Goal: Information Seeking & Learning: Check status

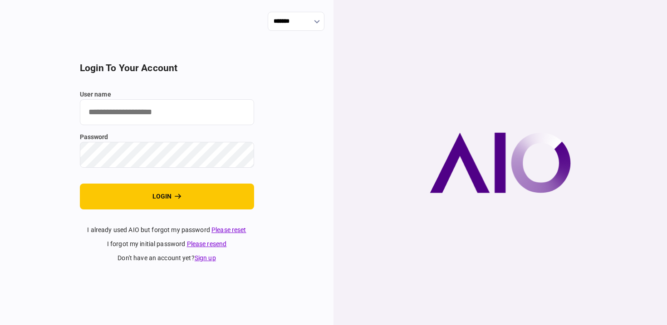
click at [196, 114] on input "user name" at bounding box center [167, 112] width 174 height 26
click at [0, 325] on com-1password-button at bounding box center [0, 325] width 0 height 0
click at [234, 76] on section "login to your account user name password login I already used AIO but forgot my…" at bounding box center [167, 163] width 174 height 201
click at [187, 109] on input "user name" at bounding box center [167, 112] width 174 height 26
type input "**********"
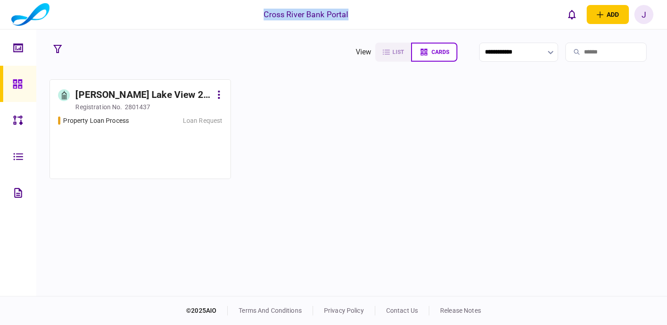
drag, startPoint x: 264, startPoint y: 15, endPoint x: 349, endPoint y: 15, distance: 85.3
click at [349, 15] on div "Cross River Bank Portal add business identity individual identity J J Jennifer …" at bounding box center [333, 14] width 667 height 29
click at [328, 39] on section "**********" at bounding box center [351, 162] width 631 height 267
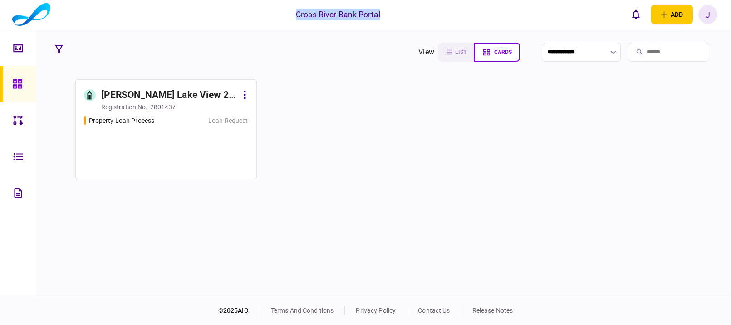
drag, startPoint x: 295, startPoint y: 12, endPoint x: 400, endPoint y: 14, distance: 105.3
click at [400, 14] on div "Cross River Bank Portal add business identity individual identity J J Jennifer …" at bounding box center [365, 14] width 731 height 29
click at [146, 94] on div "Elizabeth Lake View 2 LLC" at bounding box center [169, 95] width 137 height 15
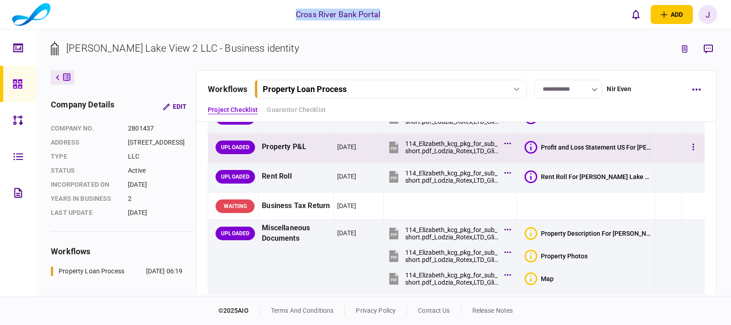
scroll to position [70, 0]
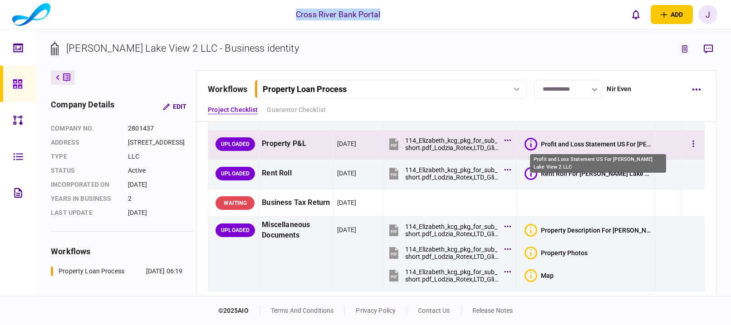
click at [571, 143] on div "Profit and Loss Statement US For Elizabeth Lake View 2 LLC" at bounding box center [596, 144] width 111 height 7
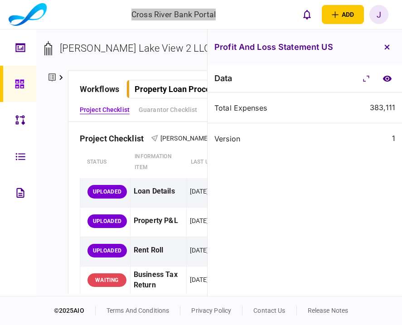
scroll to position [0, 0]
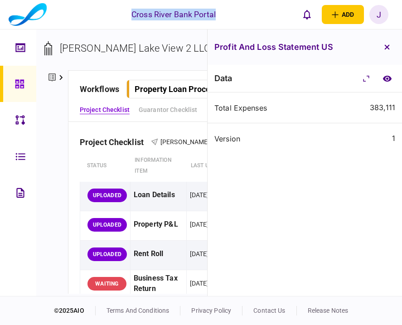
drag, startPoint x: 390, startPoint y: 49, endPoint x: 379, endPoint y: 53, distance: 11.6
click at [390, 49] on button "button" at bounding box center [387, 47] width 16 height 16
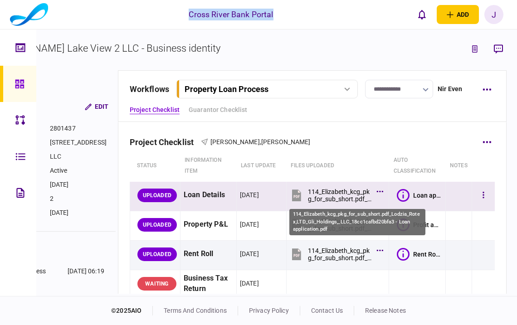
scroll to position [0, 76]
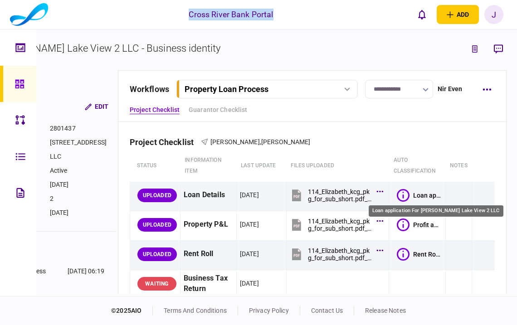
click at [425, 196] on div "Loan application For Elizabeth Lake View 2 LLC" at bounding box center [427, 195] width 29 height 7
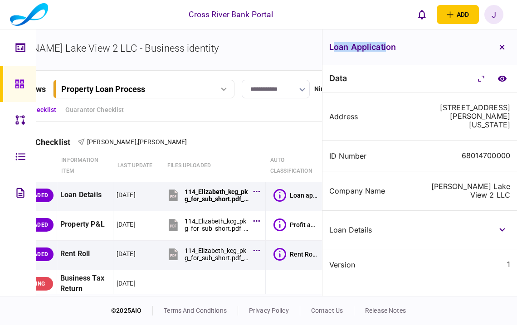
drag, startPoint x: 334, startPoint y: 48, endPoint x: 388, endPoint y: 49, distance: 54.4
click at [388, 49] on h3 "Loan application" at bounding box center [362, 47] width 67 height 8
drag, startPoint x: 331, startPoint y: 48, endPoint x: 410, endPoint y: 50, distance: 78.5
click at [410, 50] on div "Loan application" at bounding box center [420, 46] width 195 height 35
click at [501, 79] on icon "compare to document" at bounding box center [503, 78] width 10 height 7
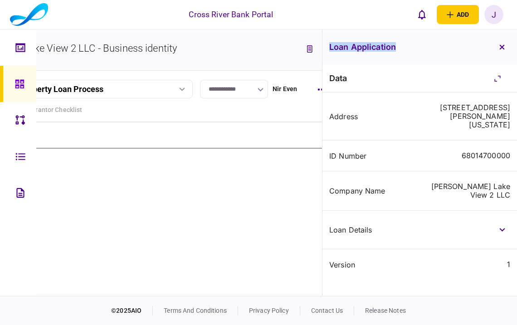
scroll to position [0, 131]
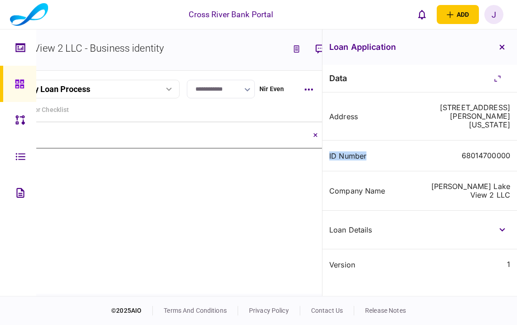
drag, startPoint x: 328, startPoint y: 157, endPoint x: 395, endPoint y: 156, distance: 67.2
click at [395, 156] on div "ID Number 68014700000" at bounding box center [420, 156] width 195 height 31
drag, startPoint x: 331, startPoint y: 191, endPoint x: 321, endPoint y: 194, distance: 10.0
click at [403, 191] on div "Company Name" at bounding box center [372, 190] width 87 height 7
click at [506, 228] on button "button" at bounding box center [502, 230] width 16 height 16
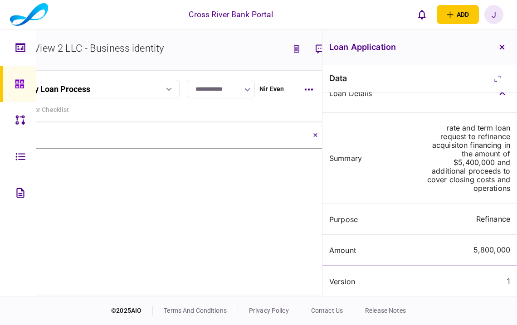
scroll to position [137, 0]
click at [505, 53] on button "button" at bounding box center [502, 47] width 16 height 16
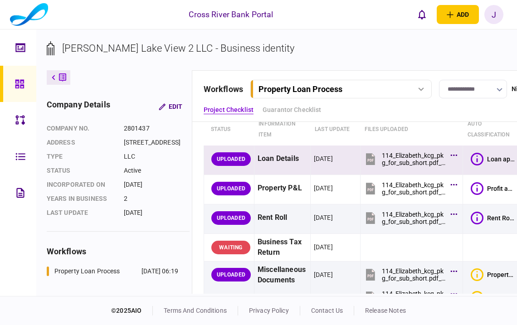
scroll to position [37, 0]
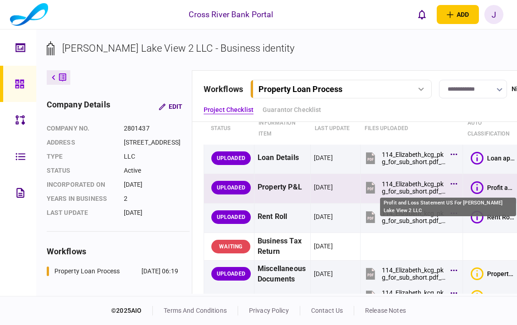
click at [496, 186] on div "Profit and Loss Statement US For Elizabeth Lake View 2 LLC" at bounding box center [501, 187] width 29 height 7
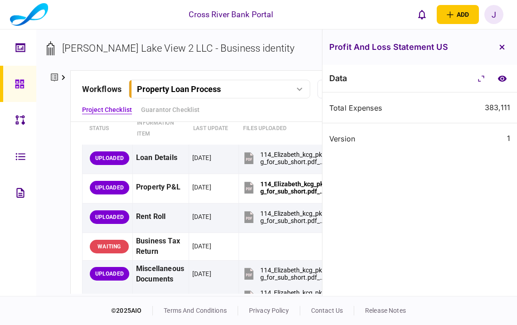
drag, startPoint x: 503, startPoint y: 45, endPoint x: 493, endPoint y: 50, distance: 11.0
click at [503, 45] on icon "button" at bounding box center [502, 47] width 5 height 5
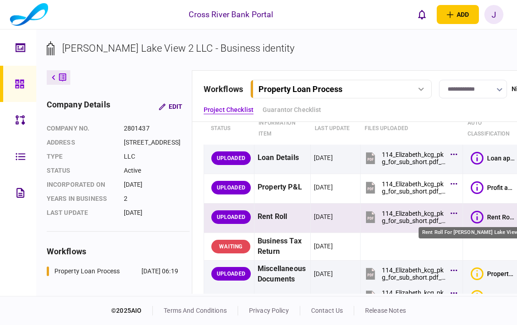
click at [495, 214] on div "Rent Roll For Elizabeth Lake View 2 LLC" at bounding box center [501, 217] width 29 height 7
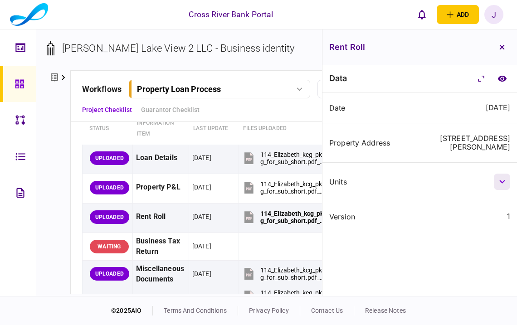
click at [499, 174] on button "button" at bounding box center [502, 182] width 16 height 16
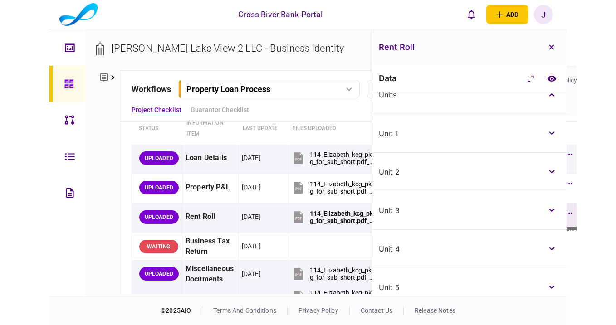
scroll to position [88, 0]
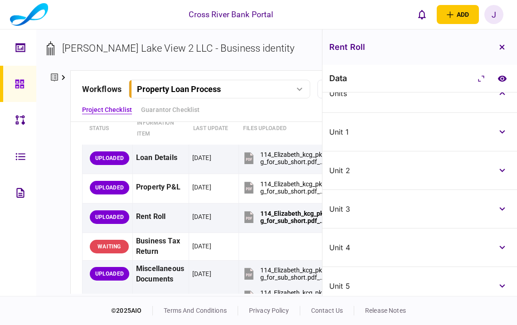
drag, startPoint x: 504, startPoint y: 45, endPoint x: 429, endPoint y: 77, distance: 80.9
click at [504, 45] on icon "button" at bounding box center [502, 47] width 5 height 5
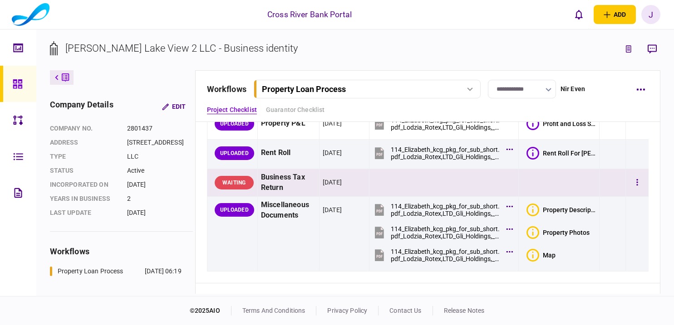
scroll to position [91, 0]
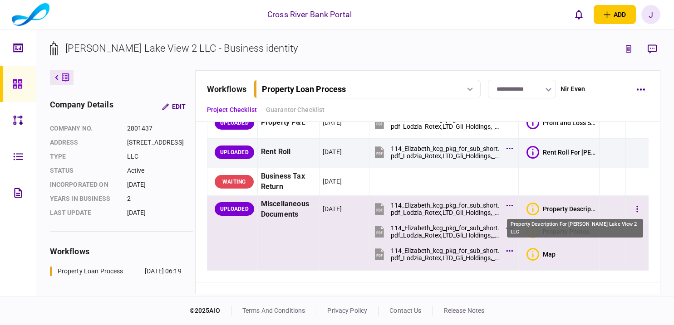
click at [559, 207] on div "Property Description For Elizabeth Lake View 2 LLC" at bounding box center [569, 209] width 53 height 7
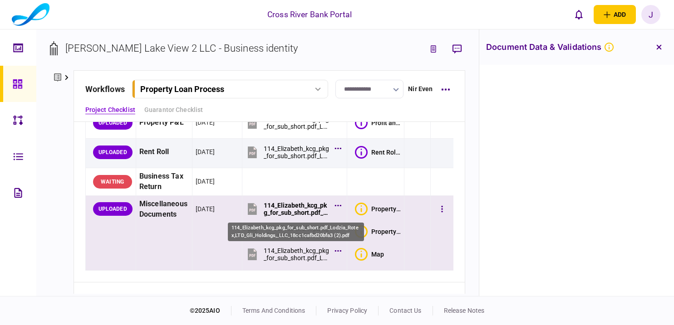
click at [298, 211] on div "114_Elizabeth_kcg_pkg_for_sub_short.pdf_Lodzia_Rotex,LTD_Gli_Holdings,_LLC_18cc…" at bounding box center [297, 209] width 66 height 15
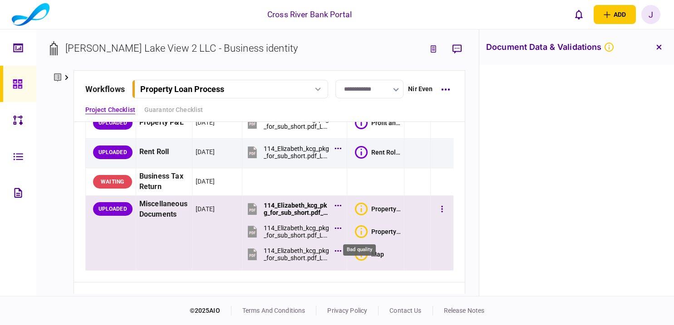
click at [361, 230] on icon "Bad quality" at bounding box center [361, 231] width 13 height 13
click at [383, 230] on div "Property Photos" at bounding box center [385, 231] width 29 height 7
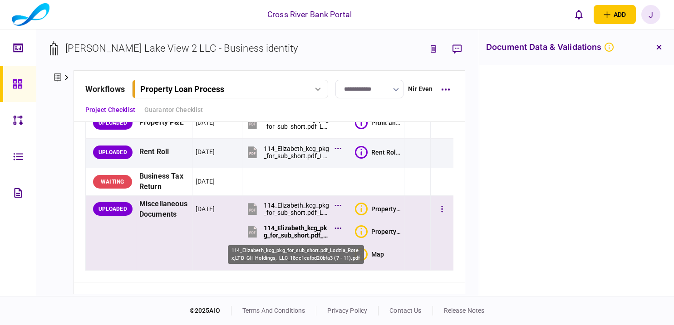
click at [282, 227] on div "114_Elizabeth_kcg_pkg_for_sub_short.pdf_Lodzia_Rotex,LTD_Gli_Holdings,_LLC_18cc…" at bounding box center [297, 232] width 66 height 15
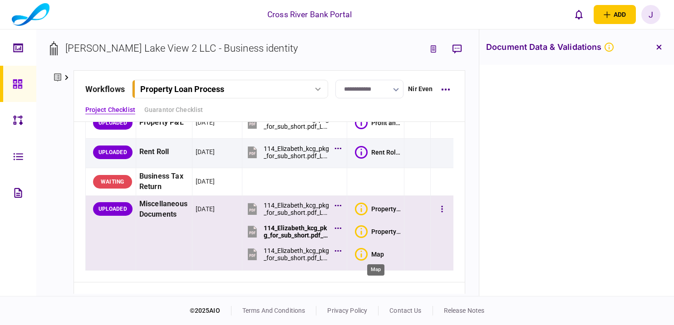
click at [371, 255] on div "Map" at bounding box center [377, 254] width 13 height 7
click at [292, 248] on div "114_Elizabeth_kcg_pkg_for_sub_short.pdf_Lodzia_Rotex,LTD_Gli_Holdings,_LLC_18cc…" at bounding box center [297, 254] width 66 height 15
click at [380, 233] on div "Property Photos" at bounding box center [385, 231] width 29 height 7
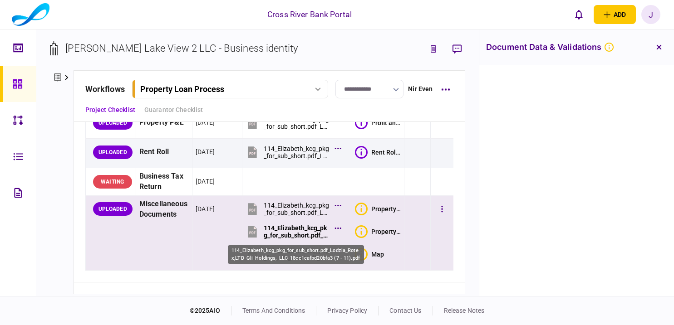
click at [299, 225] on div "114_Elizabeth_kcg_pkg_for_sub_short.pdf_Lodzia_Rotex,LTD_Gli_Holdings,_LLC_18cc…" at bounding box center [297, 232] width 66 height 15
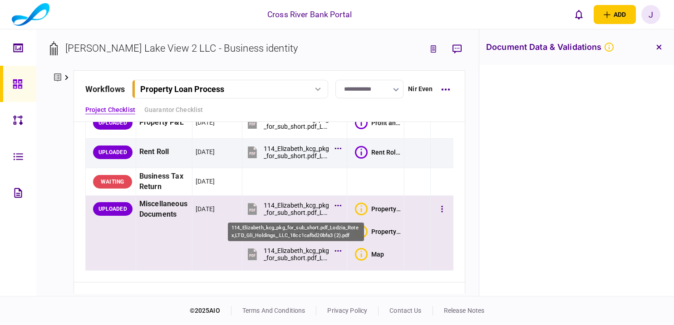
click at [297, 209] on div "114_Elizabeth_kcg_pkg_for_sub_short.pdf_Lodzia_Rotex,LTD_Gli_Holdings,_LLC_18cc…" at bounding box center [297, 209] width 66 height 15
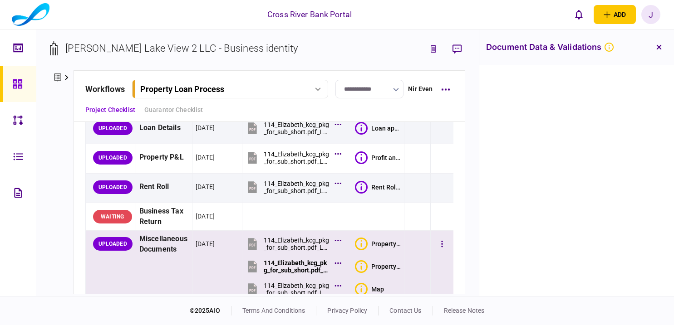
scroll to position [67, 0]
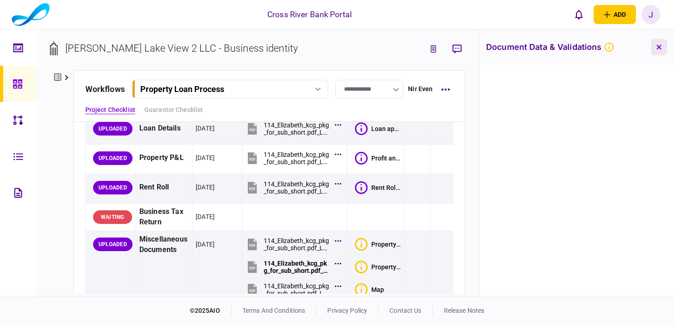
click at [659, 48] on icon "button" at bounding box center [658, 47] width 5 height 5
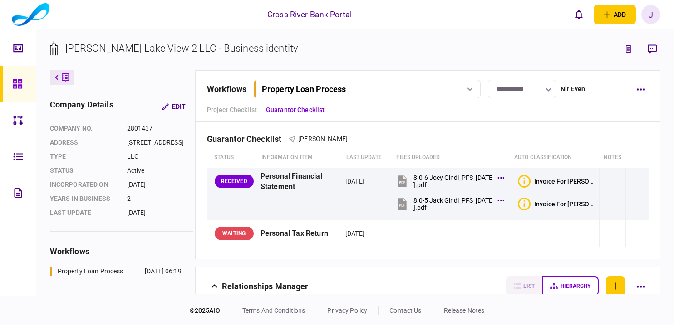
scroll to position [255, 0]
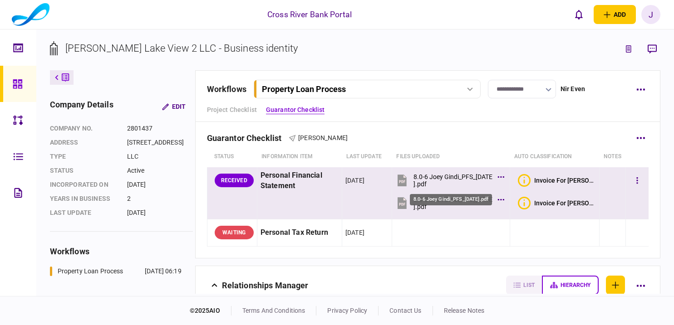
click at [453, 178] on div "8.0-6 Joey Gindi_PFS_11.27.2024.pdf" at bounding box center [452, 180] width 79 height 15
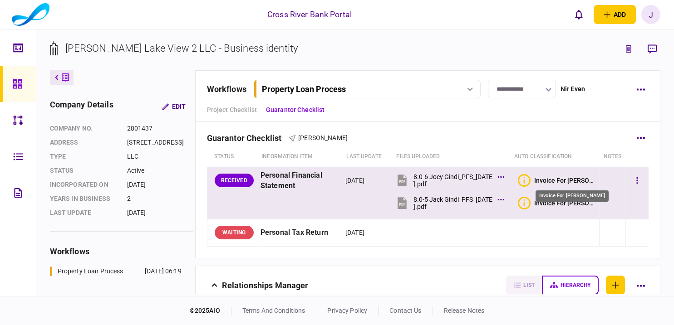
click at [573, 181] on div "Invoice For Joseph Gindi" at bounding box center [565, 180] width 62 height 7
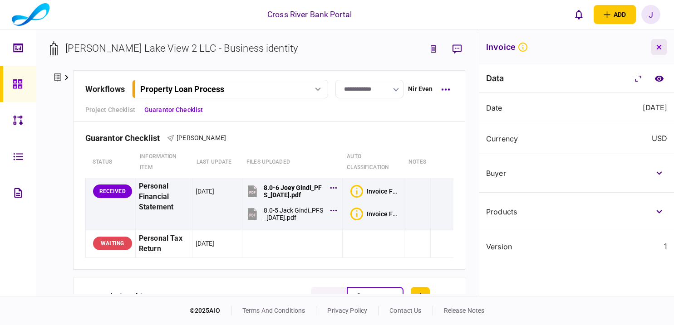
click at [661, 46] on icon "button" at bounding box center [658, 46] width 5 height 5
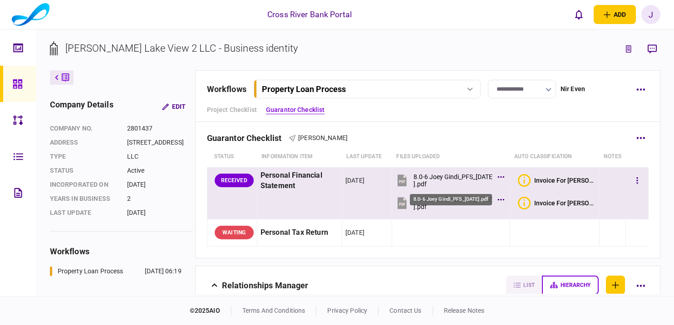
click at [444, 182] on div "8.0-6 Joey Gindi_PFS_11.27.2024.pdf" at bounding box center [452, 180] width 79 height 15
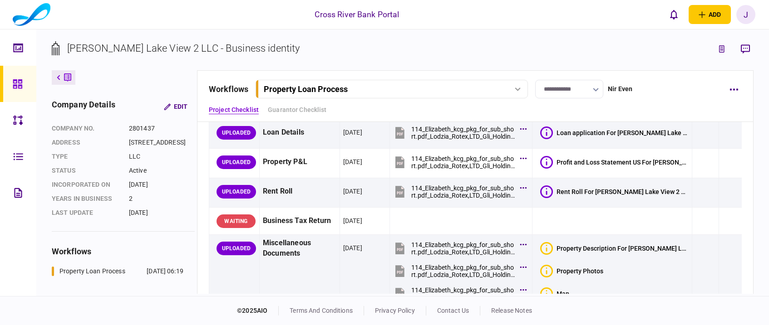
scroll to position [0, 0]
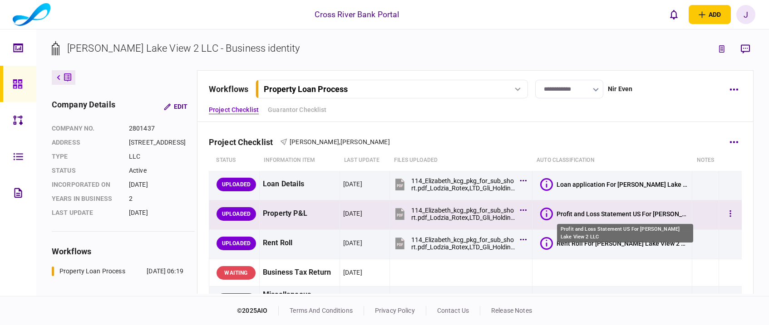
click at [638, 214] on div "Profit and Loss Statement US For Elizabeth Lake View 2 LLC" at bounding box center [622, 214] width 132 height 7
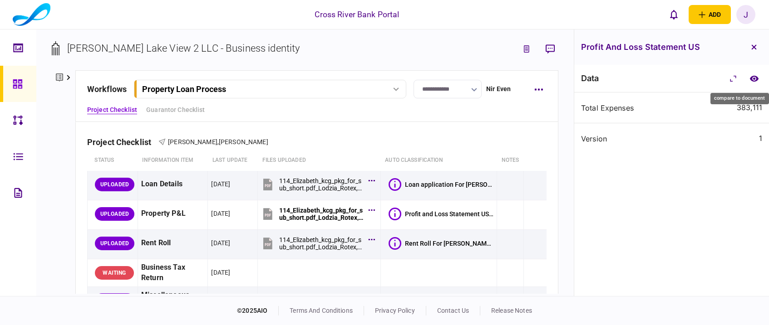
drag, startPoint x: 757, startPoint y: 78, endPoint x: 694, endPoint y: 80, distance: 63.6
click at [666, 78] on icon "compare to document" at bounding box center [753, 78] width 9 height 6
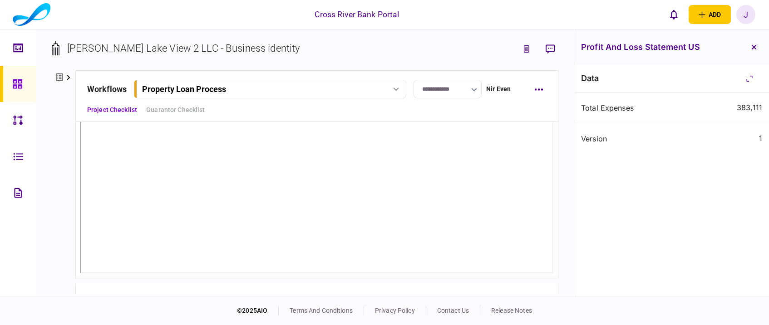
scroll to position [93, 0]
click at [666, 46] on icon "button" at bounding box center [753, 46] width 5 height 5
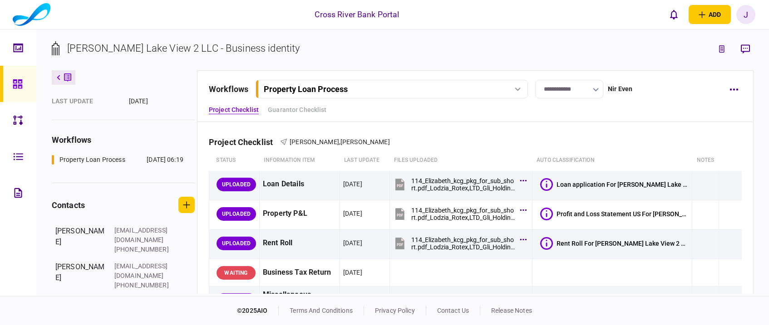
scroll to position [0, 0]
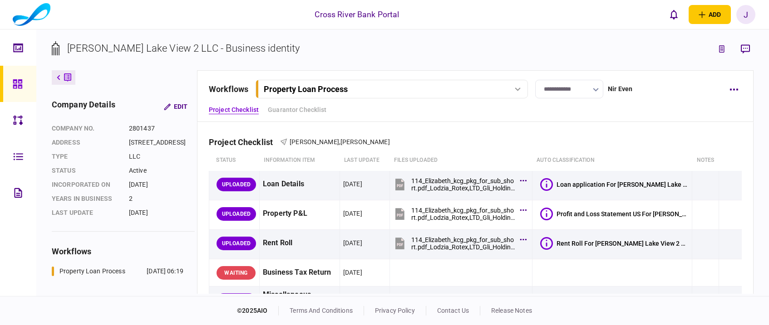
click at [666, 18] on div "J" at bounding box center [745, 14] width 19 height 19
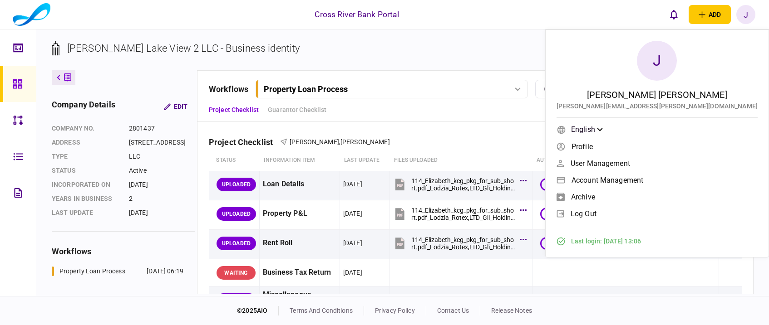
click at [596, 216] on span "log out" at bounding box center [583, 214] width 26 height 8
